Goal: Find specific page/section: Find specific page/section

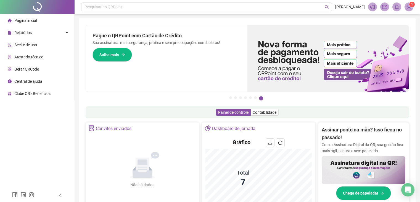
click at [48, 22] on li "Página inicial" at bounding box center [37, 20] width 72 height 11
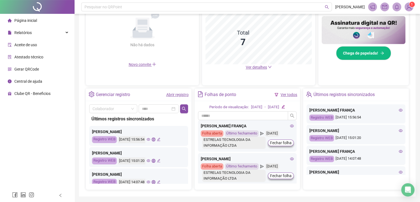
scroll to position [147, 0]
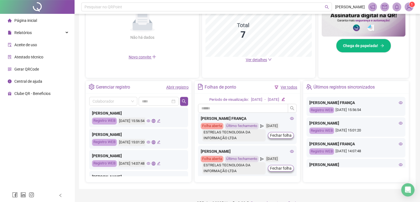
click at [188, 172] on div "Últimos registros sincronizados [PERSON_NAME] FrançA Registro WEB [DATE] 15:56:…" at bounding box center [138, 141] width 99 height 70
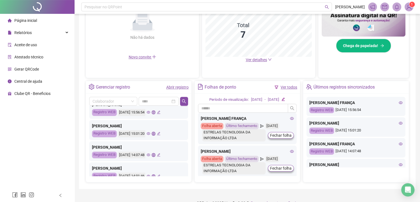
click at [188, 172] on div "Últimos registros sincronizados [PERSON_NAME] FrançA Registro WEB [DATE] 15:56:…" at bounding box center [138, 141] width 99 height 70
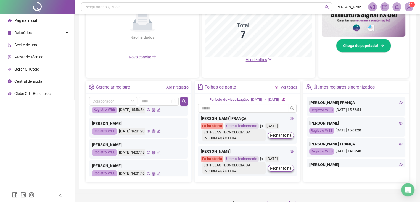
scroll to position [33, 0]
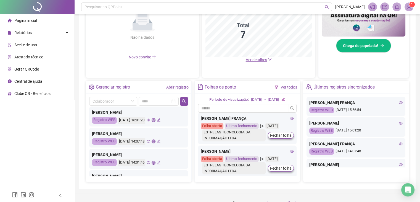
click at [188, 172] on div "Últimos registros sincronizados [PERSON_NAME] FrançA Registro WEB [DATE] 15:56:…" at bounding box center [138, 141] width 99 height 70
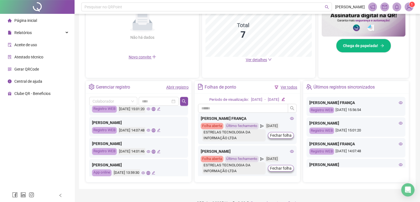
click at [188, 172] on div "Últimos registros sincronizados [PERSON_NAME] FrançA Registro WEB [DATE] 15:56:…" at bounding box center [138, 141] width 99 height 70
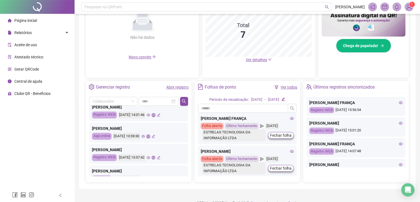
click at [188, 172] on div "Últimos registros sincronizados [PERSON_NAME] FrançA Registro WEB [DATE] 15:56:…" at bounding box center [138, 141] width 99 height 70
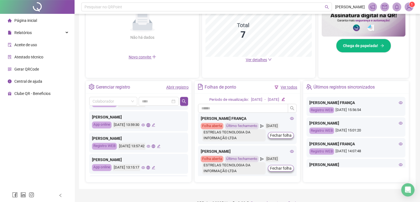
click at [188, 172] on div "Últimos registros sincronizados [PERSON_NAME] FrançA Registro WEB [DATE] 15:56:…" at bounding box center [138, 141] width 99 height 70
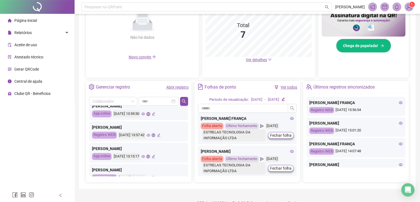
click at [188, 172] on div "Últimos registros sincronizados [PERSON_NAME] FrançA Registro WEB [DATE] 15:56:…" at bounding box center [138, 141] width 99 height 70
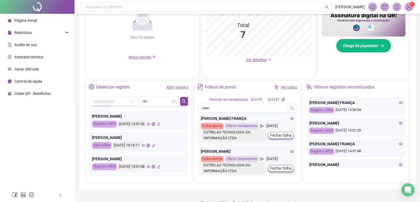
click at [188, 172] on div "Últimos registros sincronizados [PERSON_NAME] FrançA Registro WEB [DATE] 15:56:…" at bounding box center [138, 141] width 99 height 70
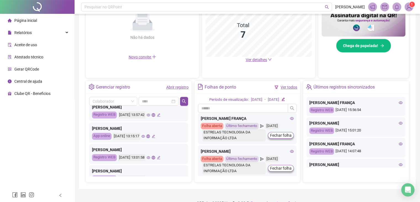
click at [188, 172] on div "Últimos registros sincronizados [PERSON_NAME] FrançA Registro WEB [DATE] 15:56:…" at bounding box center [138, 141] width 99 height 70
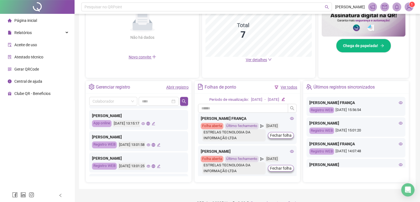
click at [188, 172] on div "Últimos registros sincronizados [PERSON_NAME] FrançA Registro WEB [DATE] 15:56:…" at bounding box center [138, 141] width 99 height 70
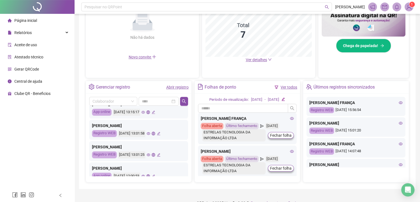
click at [188, 172] on div "Últimos registros sincronizados [PERSON_NAME] FrançA Registro WEB [DATE] 15:56:…" at bounding box center [138, 141] width 99 height 70
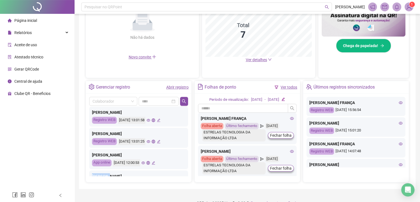
click at [188, 172] on div "Últimos registros sincronizados [PERSON_NAME] FrançA Registro WEB [DATE] 15:56:…" at bounding box center [138, 141] width 99 height 70
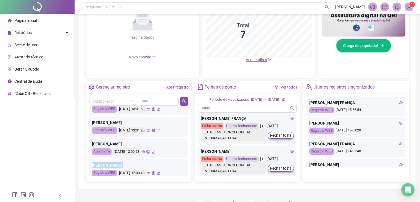
click at [188, 172] on div "Últimos registros sincronizados [PERSON_NAME] FrançA Registro WEB [DATE] 15:56:…" at bounding box center [138, 141] width 99 height 70
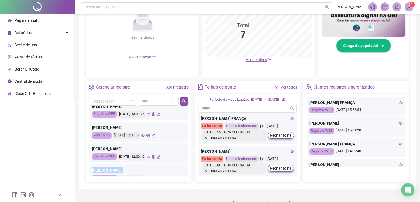
click at [188, 172] on div "Últimos registros sincronizados [PERSON_NAME] FrançA Registro WEB [DATE] 15:56:…" at bounding box center [138, 141] width 99 height 70
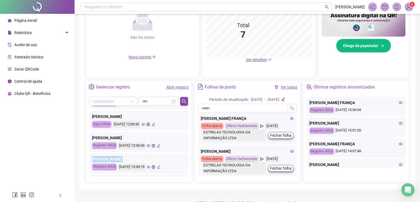
click at [188, 172] on div "Últimos registros sincronizados [PERSON_NAME] FrançA Registro WEB [DATE] 15:56:…" at bounding box center [138, 141] width 99 height 70
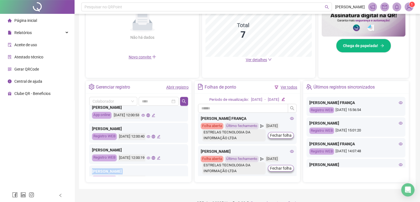
click at [188, 172] on div "Últimos registros sincronizados [PERSON_NAME] FrançA Registro WEB [DATE] 15:56:…" at bounding box center [138, 141] width 99 height 70
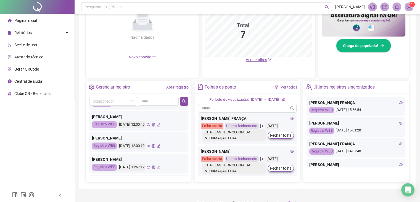
click at [188, 172] on div "Últimos registros sincronizados [PERSON_NAME] FrançA Registro WEB [DATE] 15:56:…" at bounding box center [138, 141] width 99 height 70
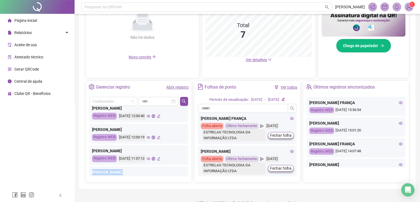
click at [188, 172] on div "Últimos registros sincronizados [PERSON_NAME] FrançA Registro WEB [DATE] 15:56:…" at bounding box center [138, 141] width 99 height 70
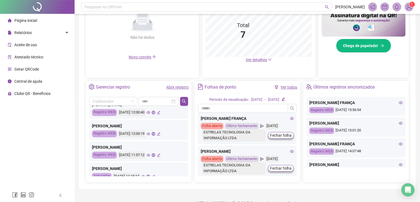
scroll to position [243, 0]
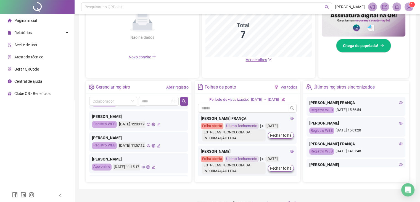
click at [188, 172] on div "Últimos registros sincronizados [PERSON_NAME] FrançA Registro WEB [DATE] 15:56:…" at bounding box center [138, 141] width 99 height 70
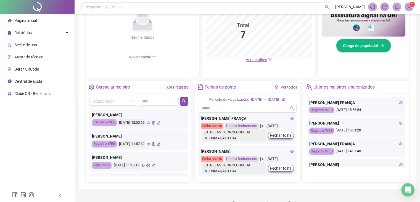
scroll to position [254, 0]
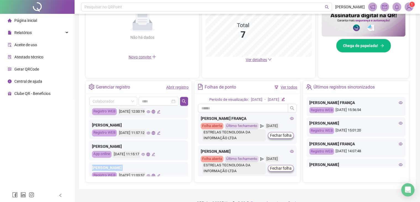
click at [188, 172] on div "Últimos registros sincronizados [PERSON_NAME] FrançA Registro WEB [DATE] 15:56:…" at bounding box center [138, 141] width 99 height 70
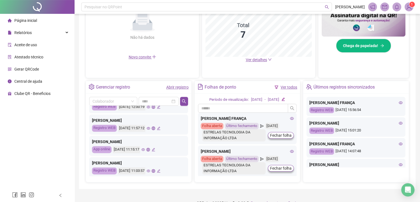
scroll to position [260, 0]
click at [188, 172] on div "Últimos registros sincronizados [PERSON_NAME] FrançA Registro WEB [DATE] 15:56:…" at bounding box center [138, 141] width 99 height 70
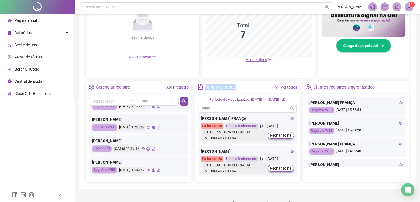
click at [188, 172] on div "Últimos registros sincronizados [PERSON_NAME] FrançA Registro WEB [DATE] 15:56:…" at bounding box center [138, 141] width 99 height 70
click at [240, 75] on div "Dashboard de jornada Gráfico Total 7 Ver detalhes" at bounding box center [259, 26] width 114 height 103
